Goal: Task Accomplishment & Management: Complete application form

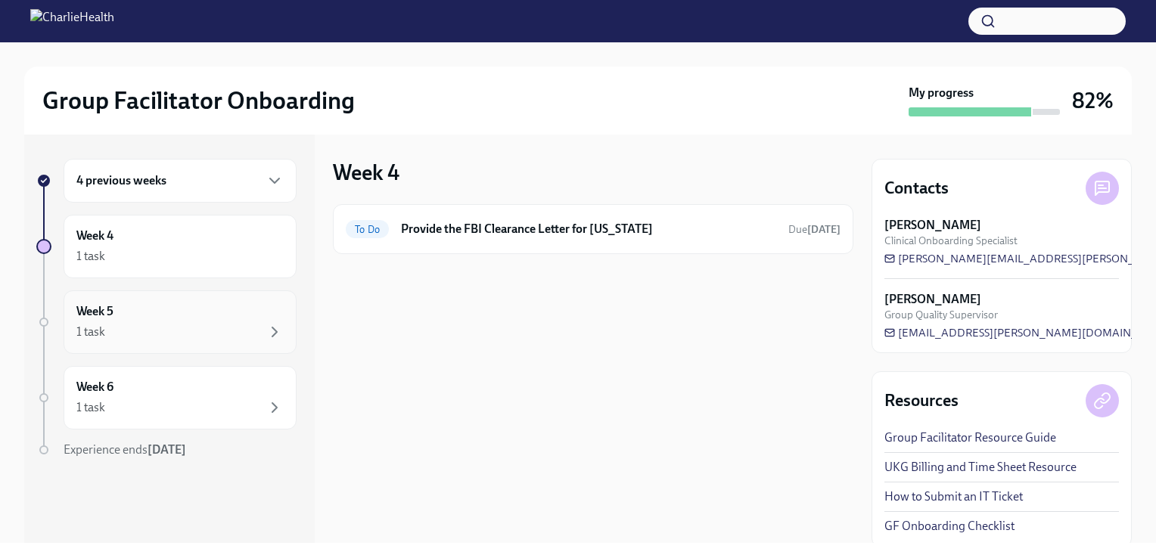
click at [191, 308] on div "Week 5 1 task" at bounding box center [179, 322] width 207 height 38
click at [176, 321] on div "Week 5 1 task" at bounding box center [179, 322] width 207 height 38
click at [213, 250] on div "1 task" at bounding box center [179, 256] width 207 height 18
click at [199, 189] on div "4 previous weeks" at bounding box center [180, 181] width 233 height 44
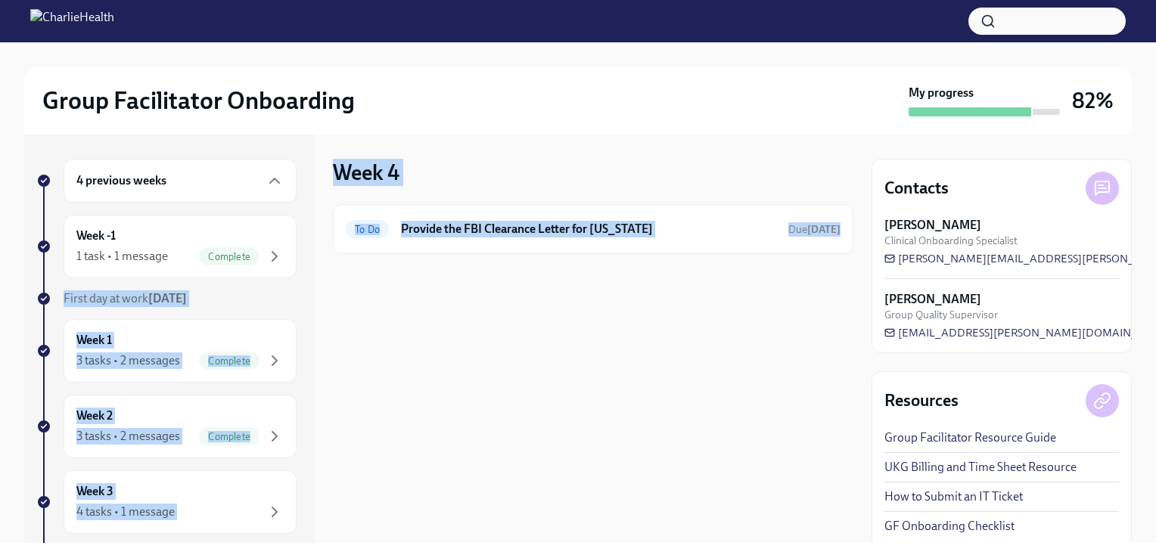
drag, startPoint x: 318, startPoint y: 219, endPoint x: 336, endPoint y: 327, distance: 109.6
click at [336, 327] on div "4 previous weeks Week -1 1 task • 1 message Complete First day at work [DATE] W…" at bounding box center [577, 339] width 1107 height 409
click at [333, 325] on div "4 previous weeks Week -1 1 task • 1 message Complete First day at work [DATE] W…" at bounding box center [577, 339] width 1107 height 409
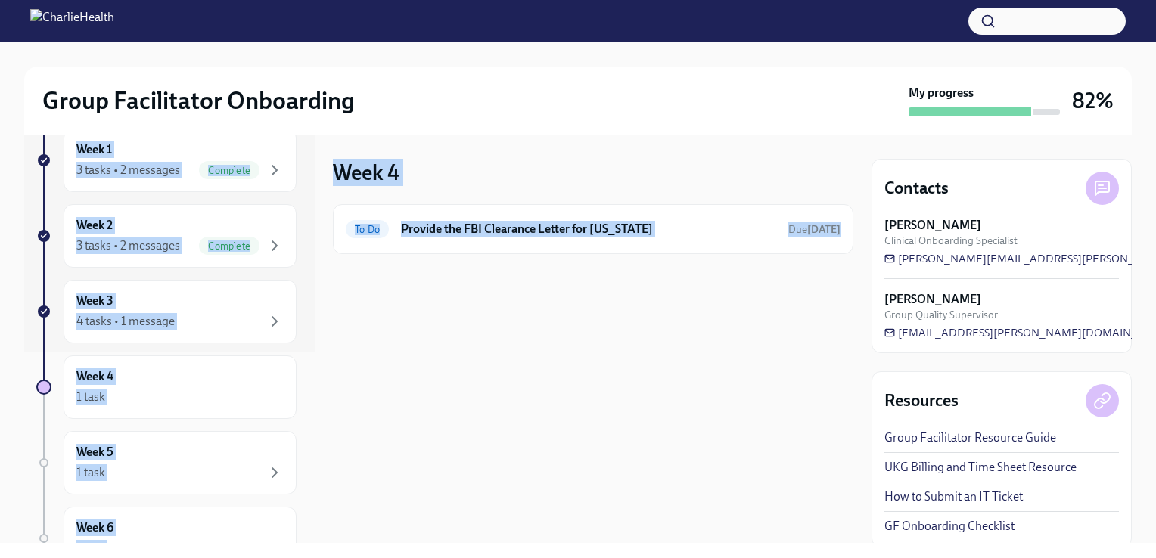
scroll to position [191, 0]
click at [200, 315] on div "4 tasks • 1 message" at bounding box center [179, 321] width 207 height 18
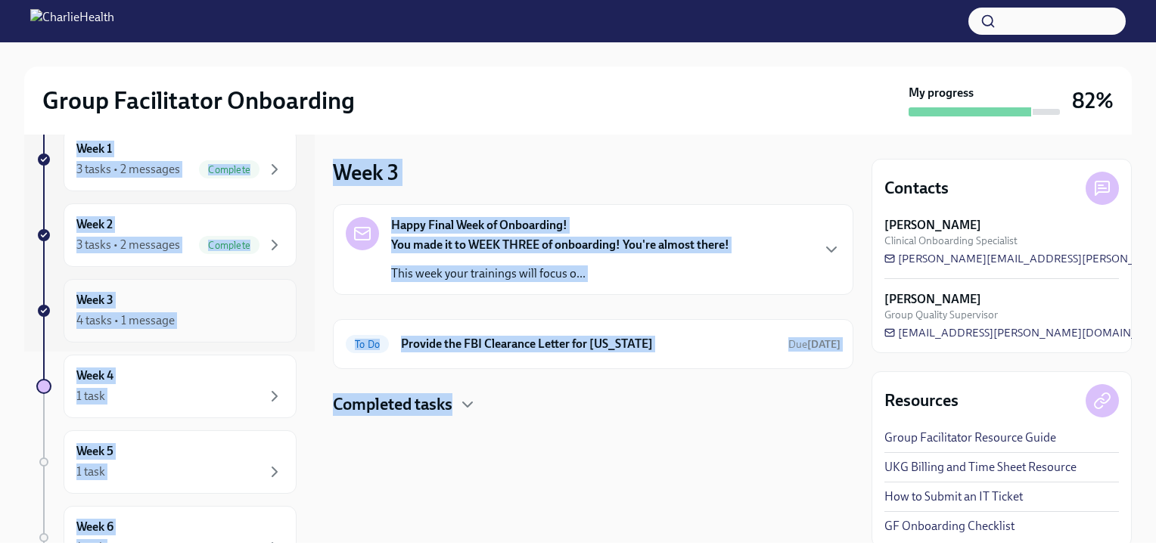
click at [192, 315] on div "4 tasks • 1 message" at bounding box center [179, 321] width 207 height 18
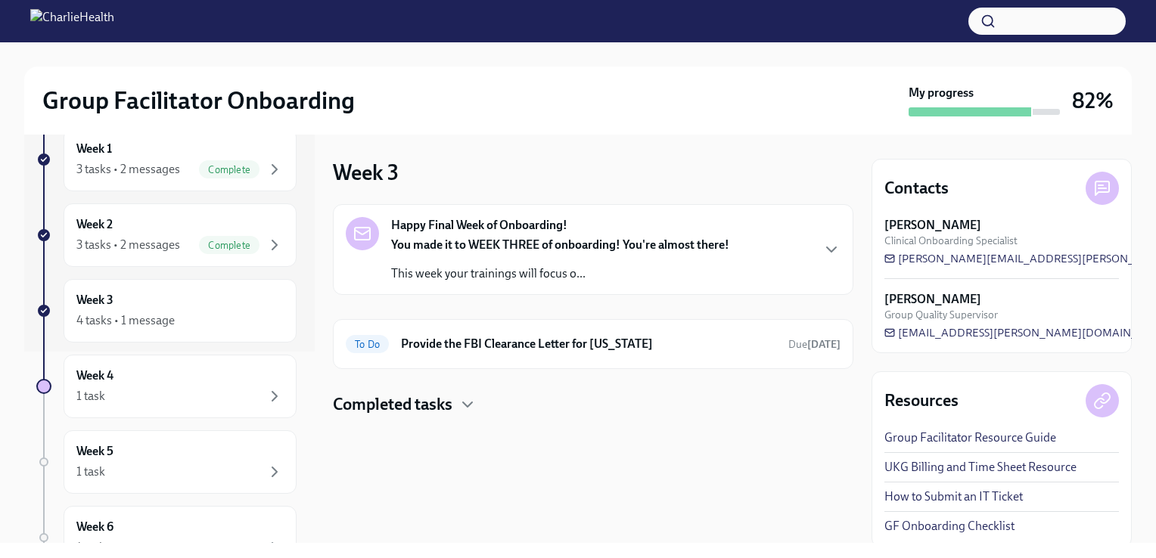
click at [617, 134] on div "Group Facilitator Onboarding My progress 82%" at bounding box center [577, 101] width 1107 height 68
click at [135, 312] on div "4 tasks • 1 message" at bounding box center [125, 320] width 98 height 17
click at [632, 343] on h6 "Provide the FBI Clearance Letter for [US_STATE]" at bounding box center [588, 344] width 375 height 17
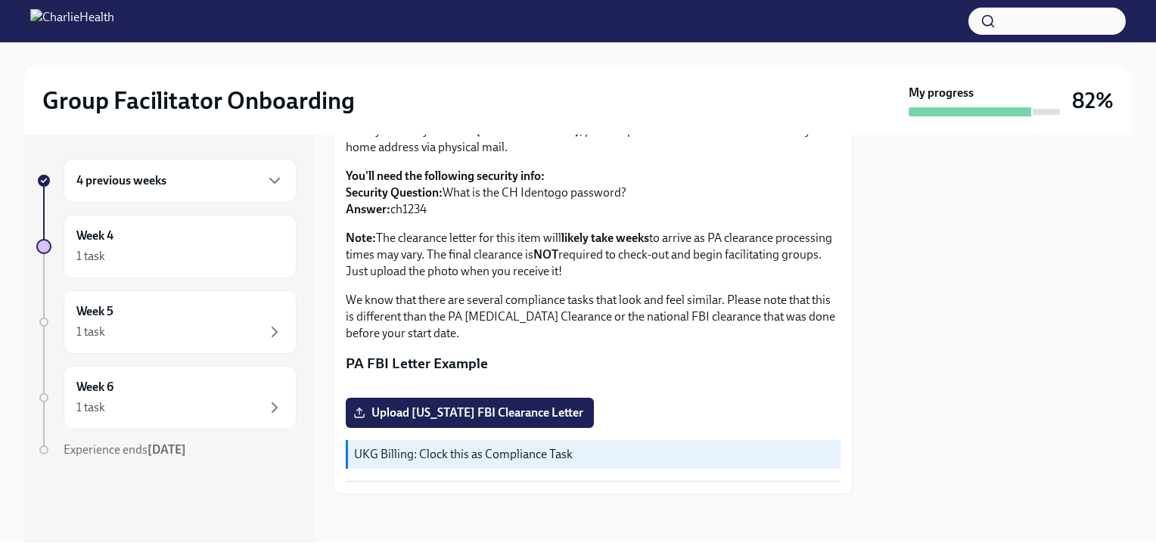
scroll to position [319, 0]
click at [227, 262] on div "1 task" at bounding box center [179, 256] width 207 height 18
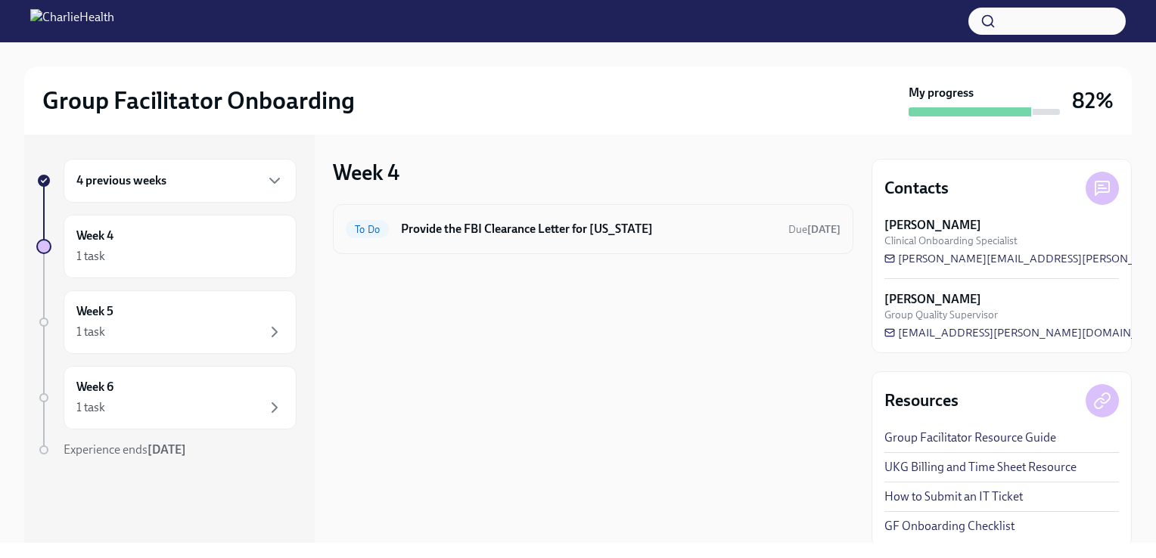
click at [466, 229] on h6 "Provide the FBI Clearance Letter for [US_STATE]" at bounding box center [588, 229] width 375 height 17
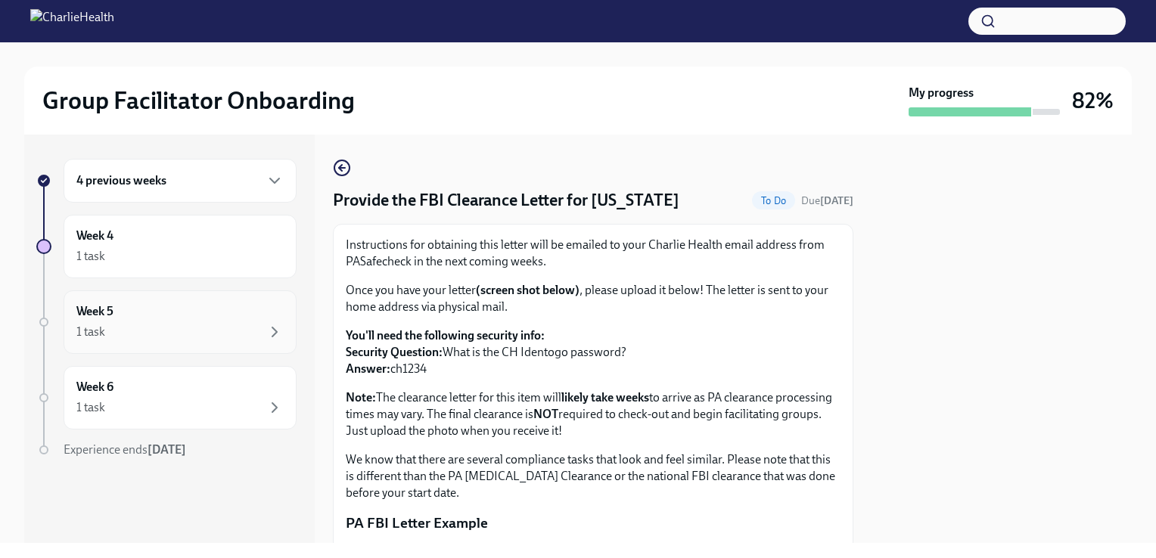
click at [208, 326] on div "1 task" at bounding box center [179, 332] width 207 height 18
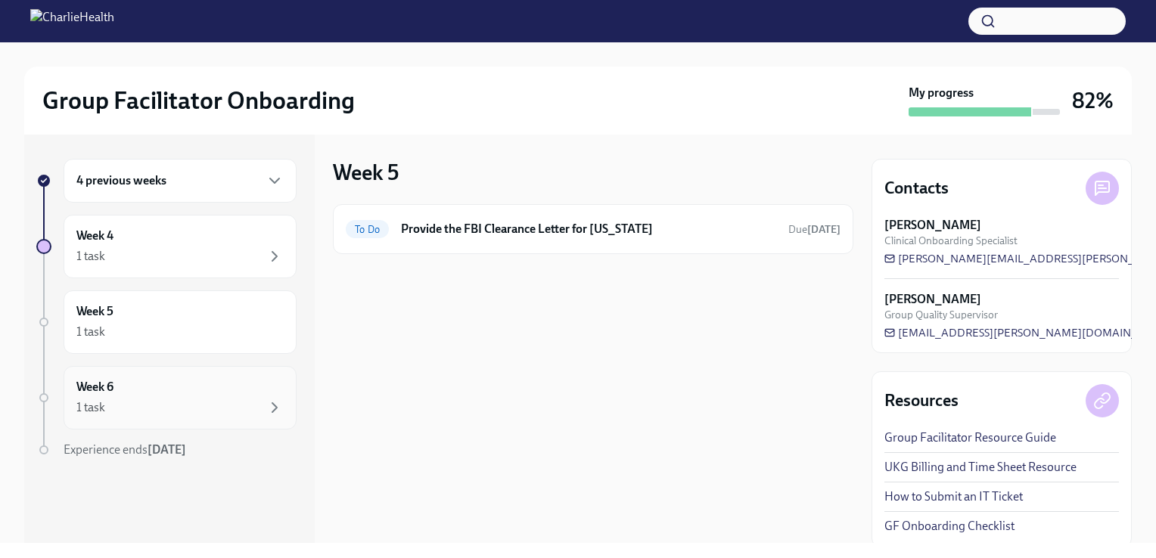
click at [202, 403] on div "1 task" at bounding box center [179, 408] width 207 height 18
click at [245, 325] on div "1 task" at bounding box center [179, 332] width 207 height 18
click at [206, 395] on div "Week 6 1 task" at bounding box center [179, 398] width 207 height 38
click at [231, 244] on div "Week 4 1 task" at bounding box center [179, 247] width 207 height 38
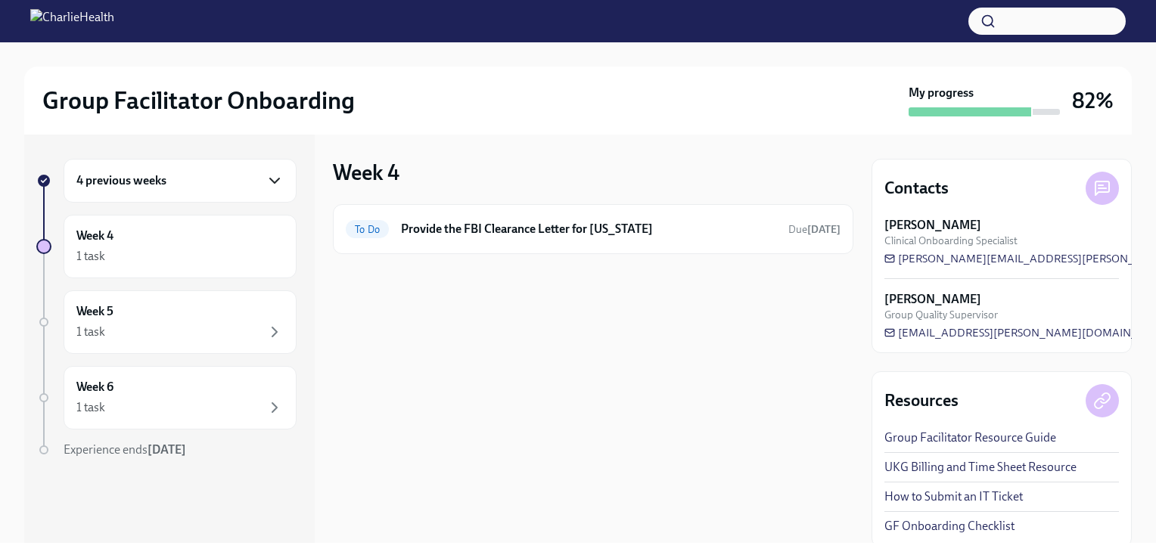
click at [277, 181] on icon "button" at bounding box center [274, 181] width 9 height 5
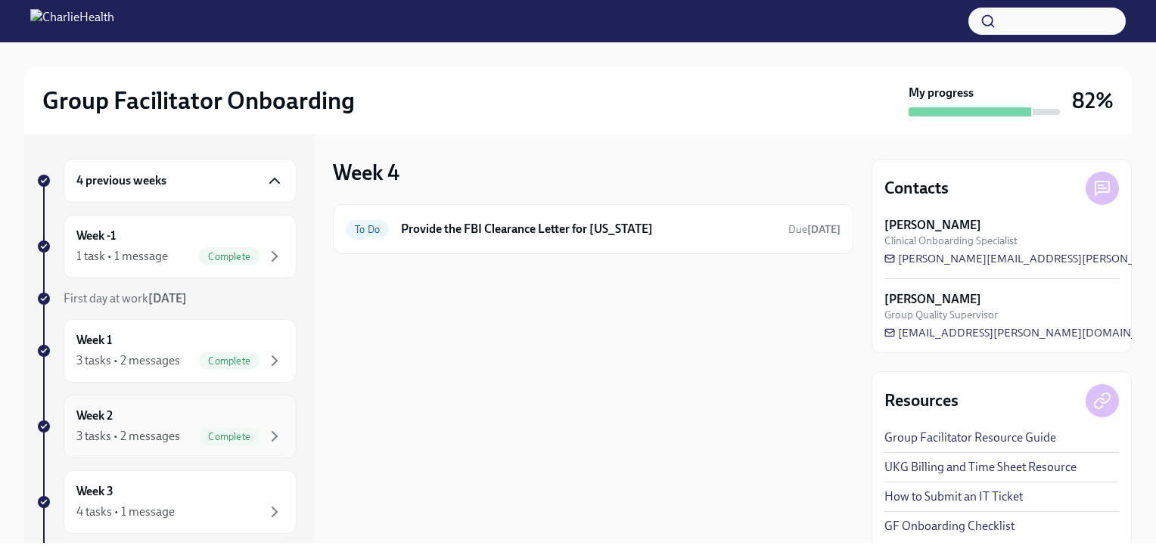
click at [204, 436] on span "Complete" at bounding box center [229, 436] width 61 height 11
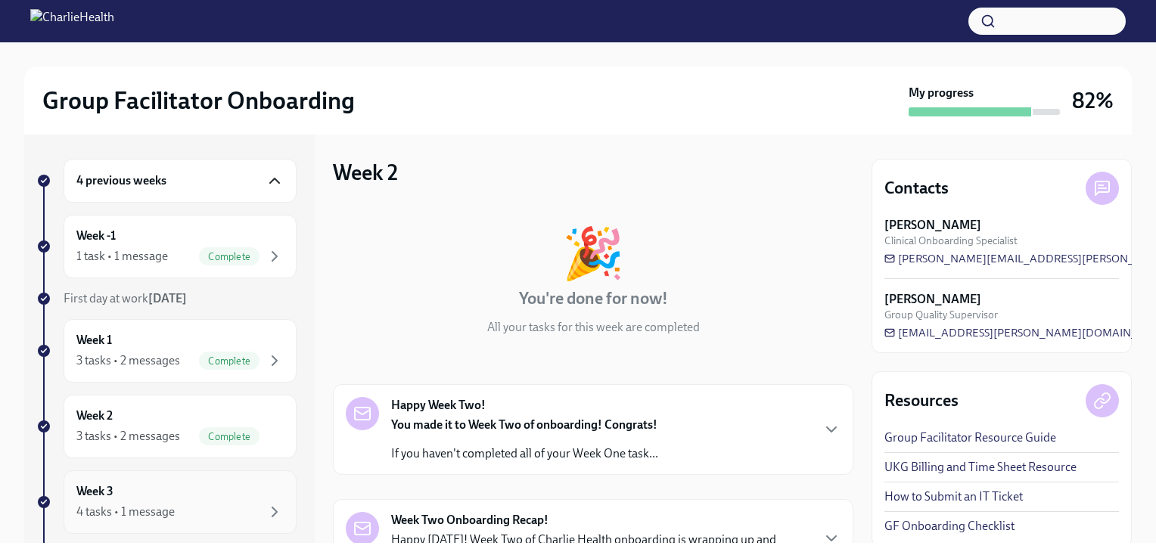
click at [210, 497] on div "Week 3 4 tasks • 1 message" at bounding box center [179, 502] width 207 height 38
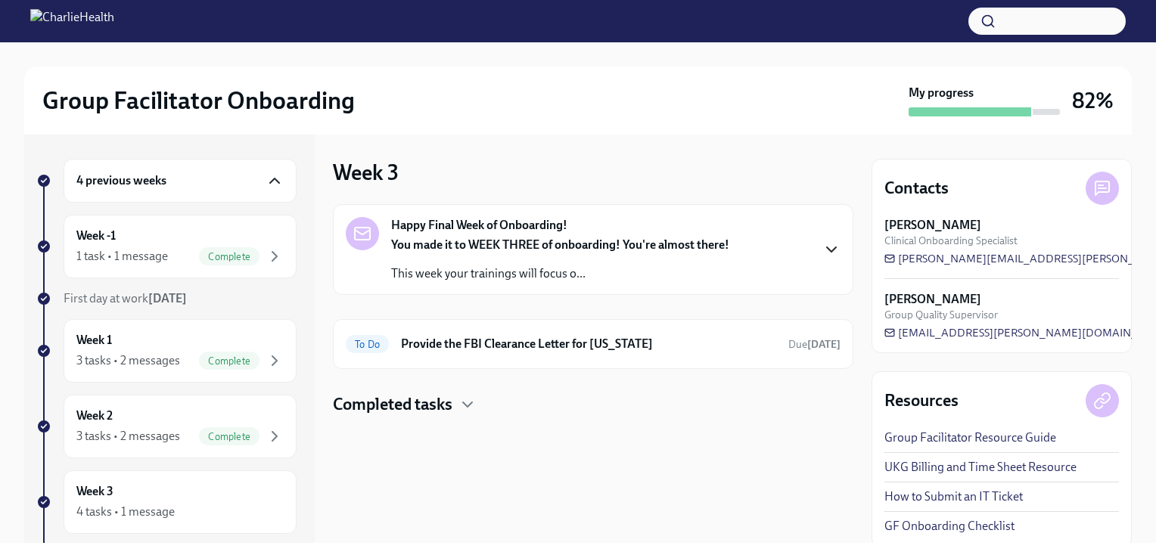
click at [823, 250] on icon "button" at bounding box center [831, 250] width 18 height 18
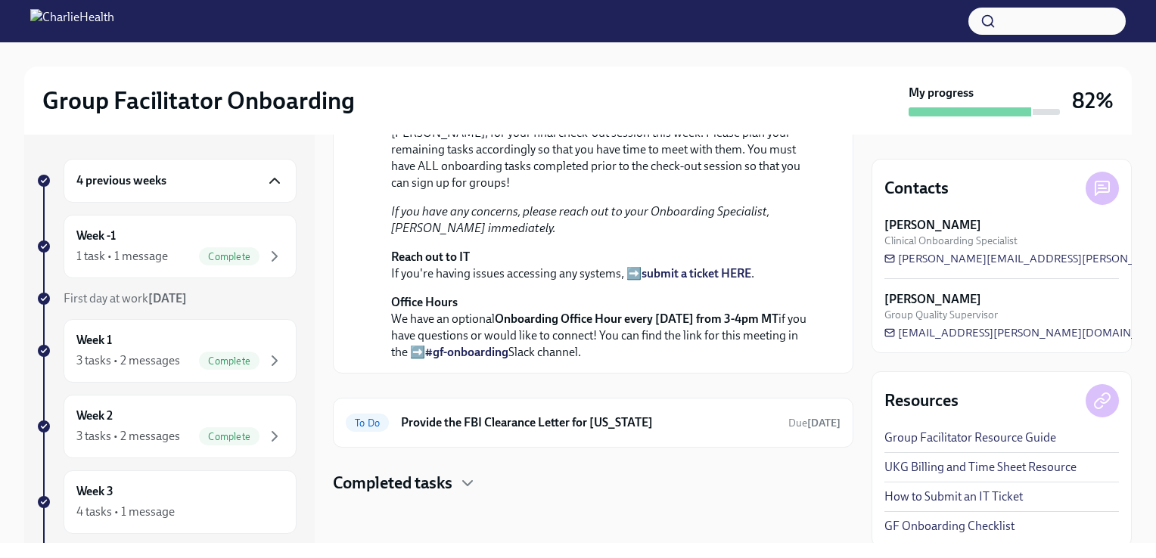
scroll to position [507, 0]
click at [395, 483] on h4 "Completed tasks" at bounding box center [393, 483] width 120 height 23
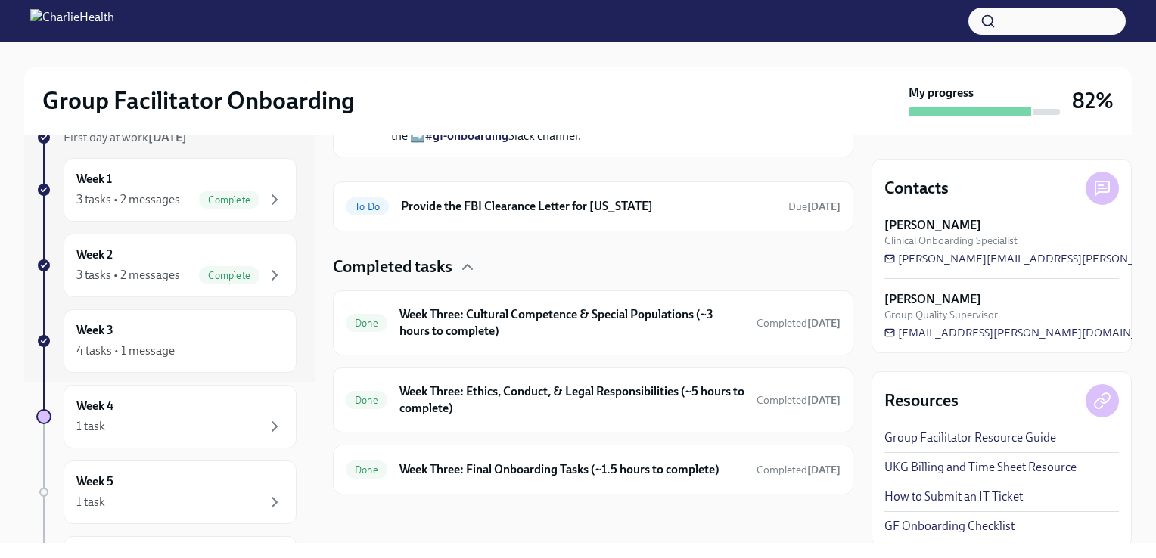
scroll to position [172, 0]
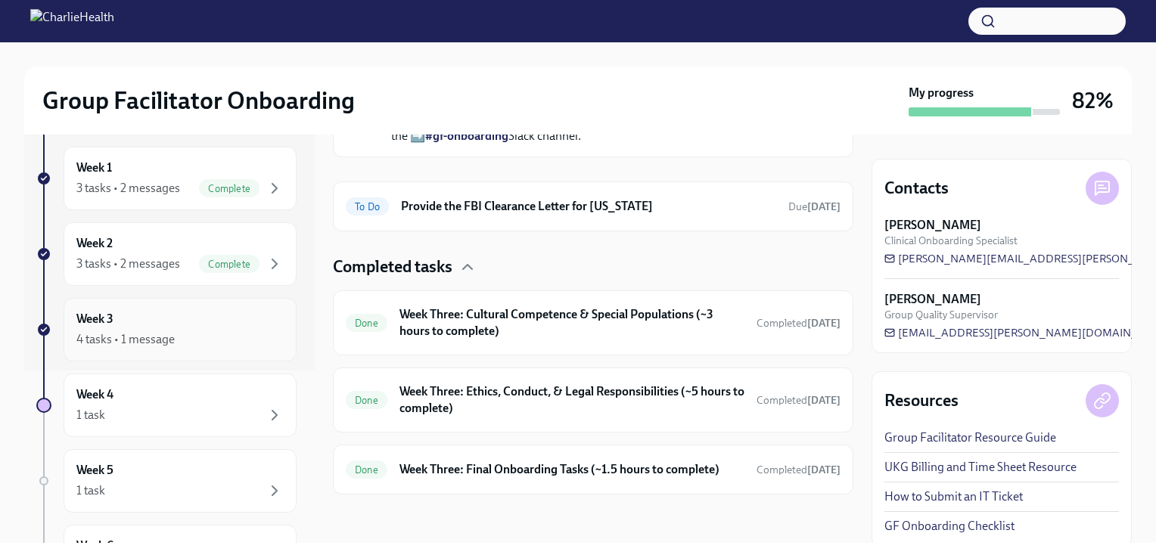
click at [206, 346] on div "4 tasks • 1 message" at bounding box center [179, 340] width 207 height 18
click at [491, 198] on h6 "Provide the FBI Clearance Letter for [US_STATE]" at bounding box center [588, 206] width 375 height 17
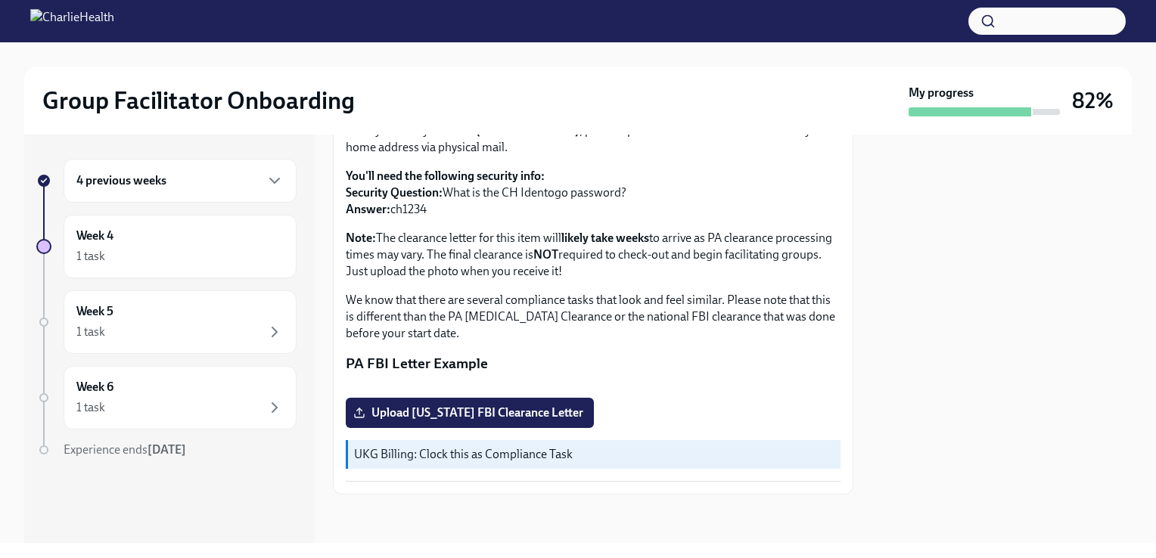
scroll to position [306, 0]
click at [872, 259] on div at bounding box center [1001, 339] width 260 height 409
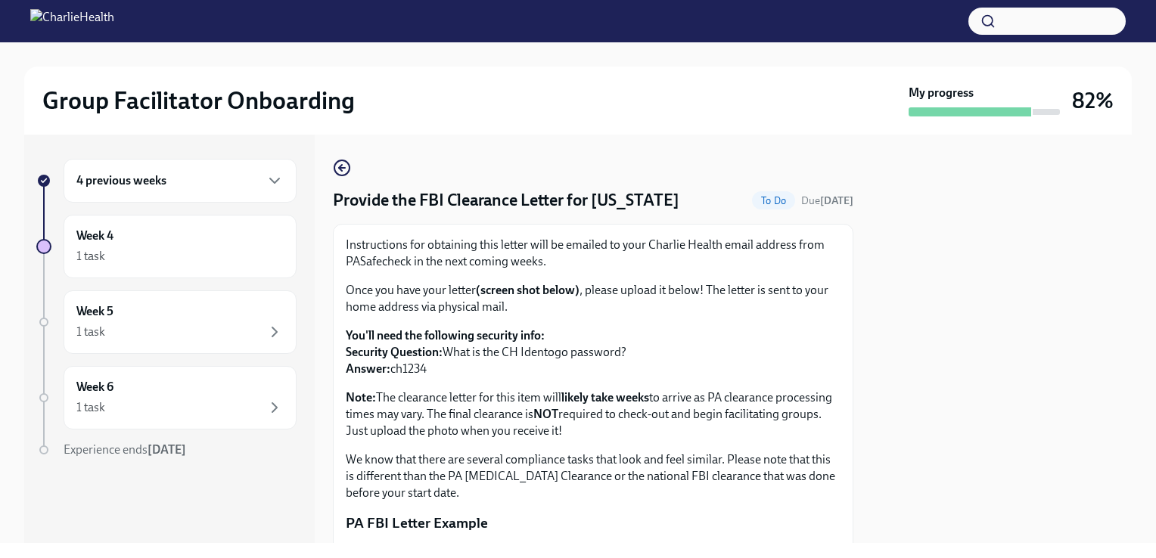
click at [231, 192] on div "4 previous weeks" at bounding box center [180, 181] width 233 height 44
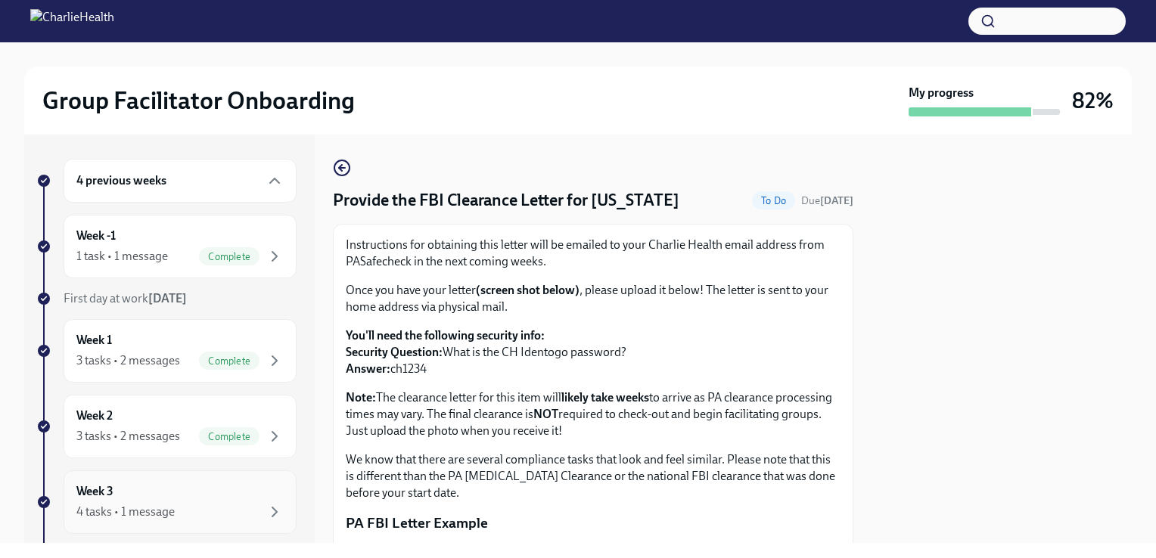
click at [201, 505] on div "4 tasks • 1 message" at bounding box center [179, 512] width 207 height 18
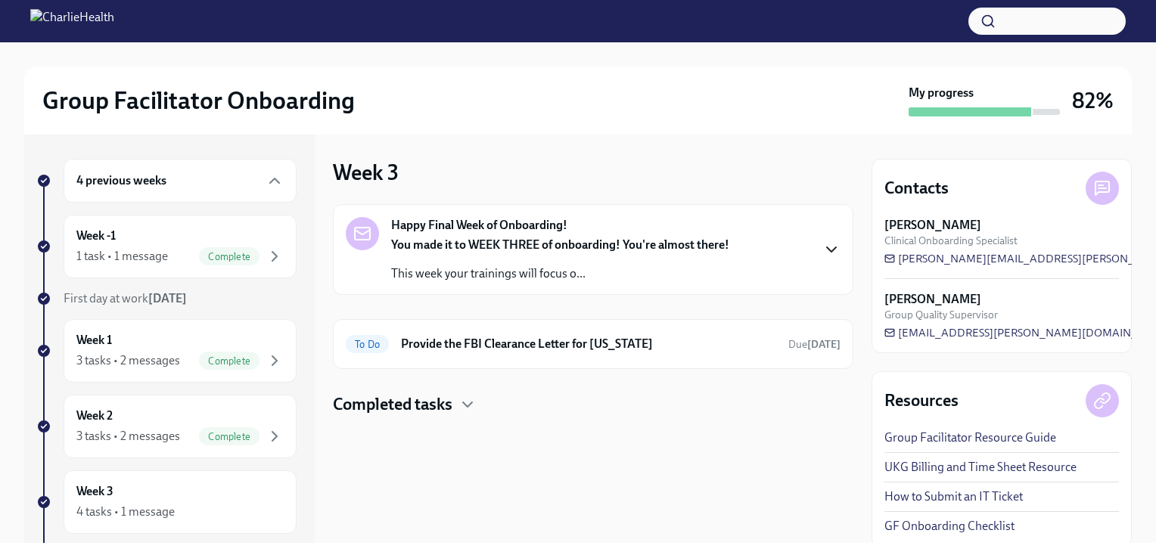
click at [828, 253] on icon "button" at bounding box center [831, 250] width 18 height 18
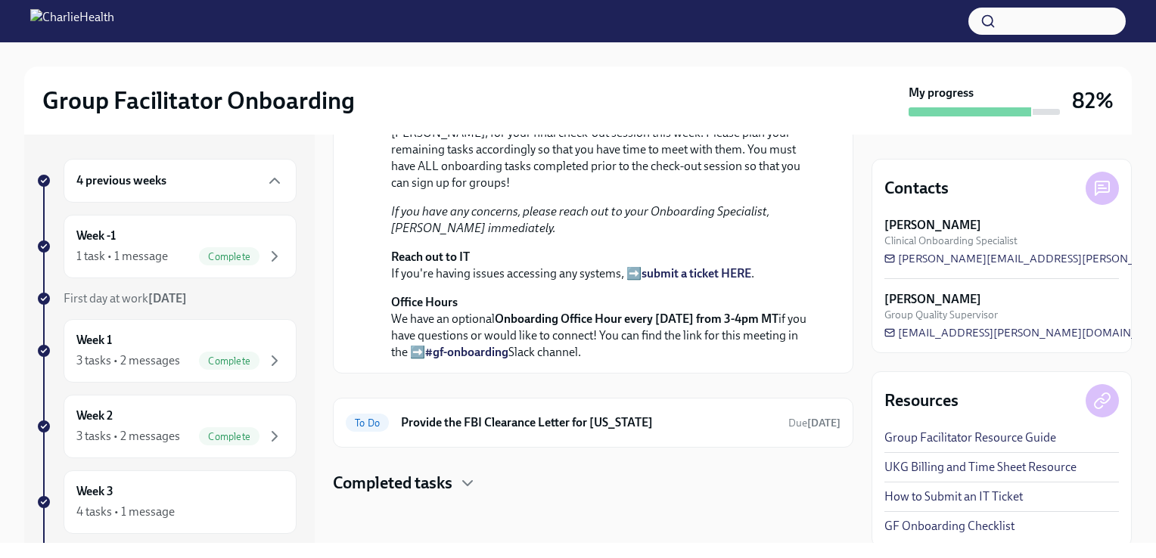
scroll to position [508, 0]
click at [710, 423] on h6 "Provide the FBI Clearance Letter for [US_STATE]" at bounding box center [588, 423] width 375 height 17
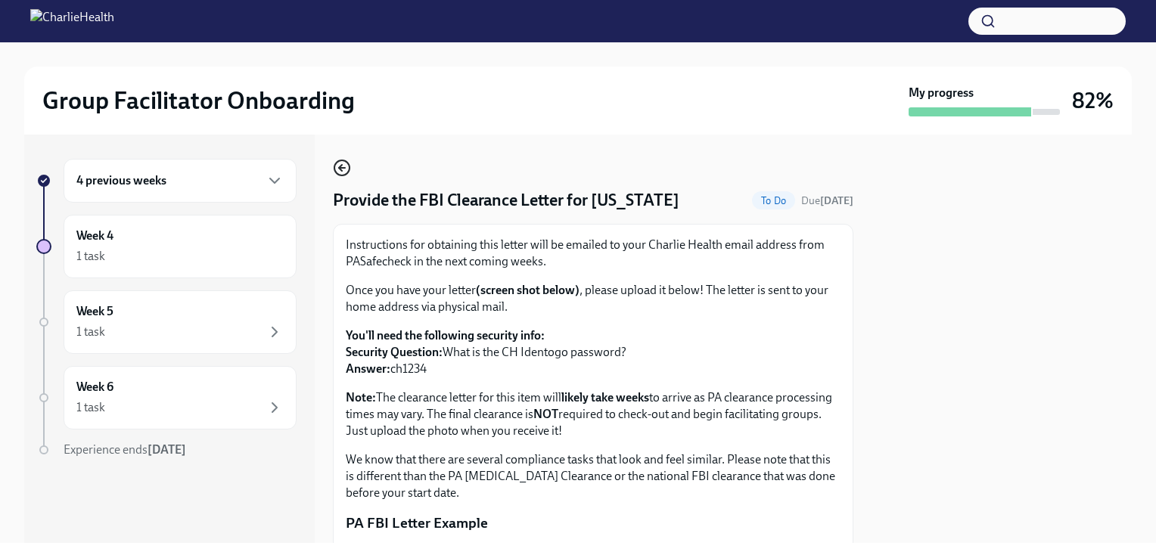
click at [342, 169] on icon "button" at bounding box center [342, 168] width 18 height 18
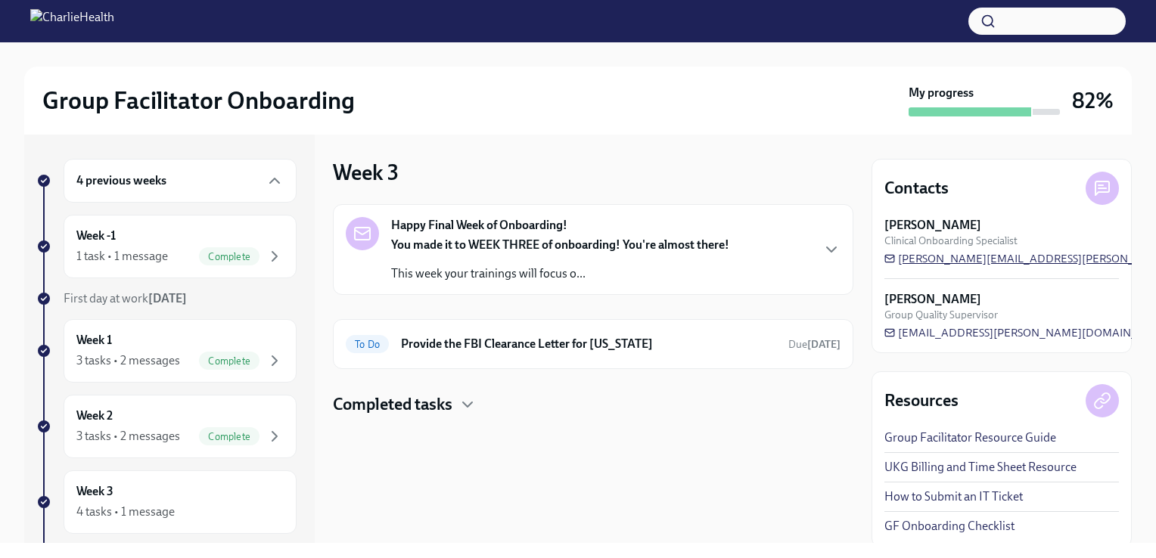
click at [983, 257] on span "[PERSON_NAME][EMAIL_ADDRESS][PERSON_NAME][DOMAIN_NAME]" at bounding box center [1072, 258] width 377 height 15
